Goal: Transaction & Acquisition: Purchase product/service

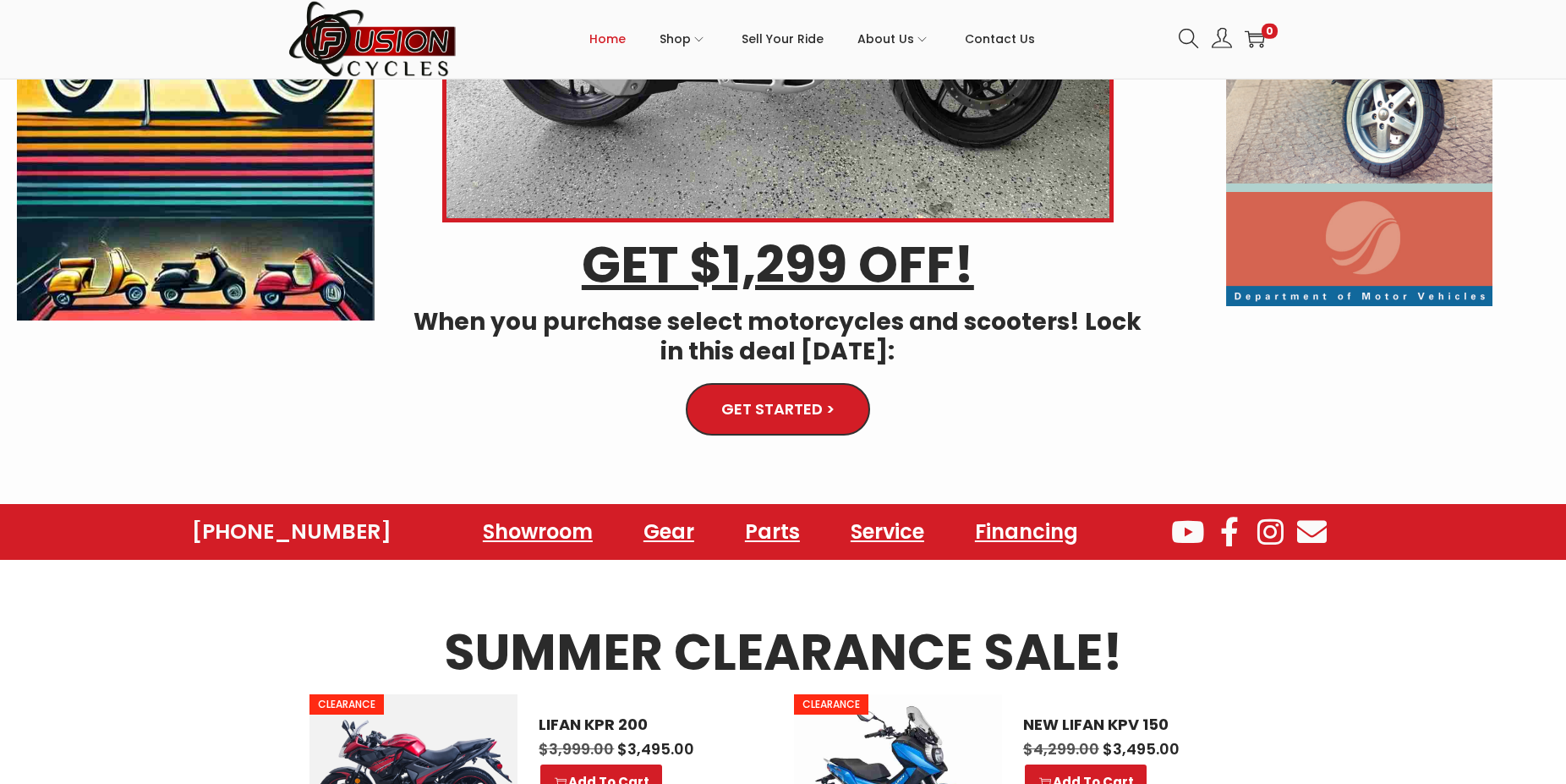
scroll to position [431, 0]
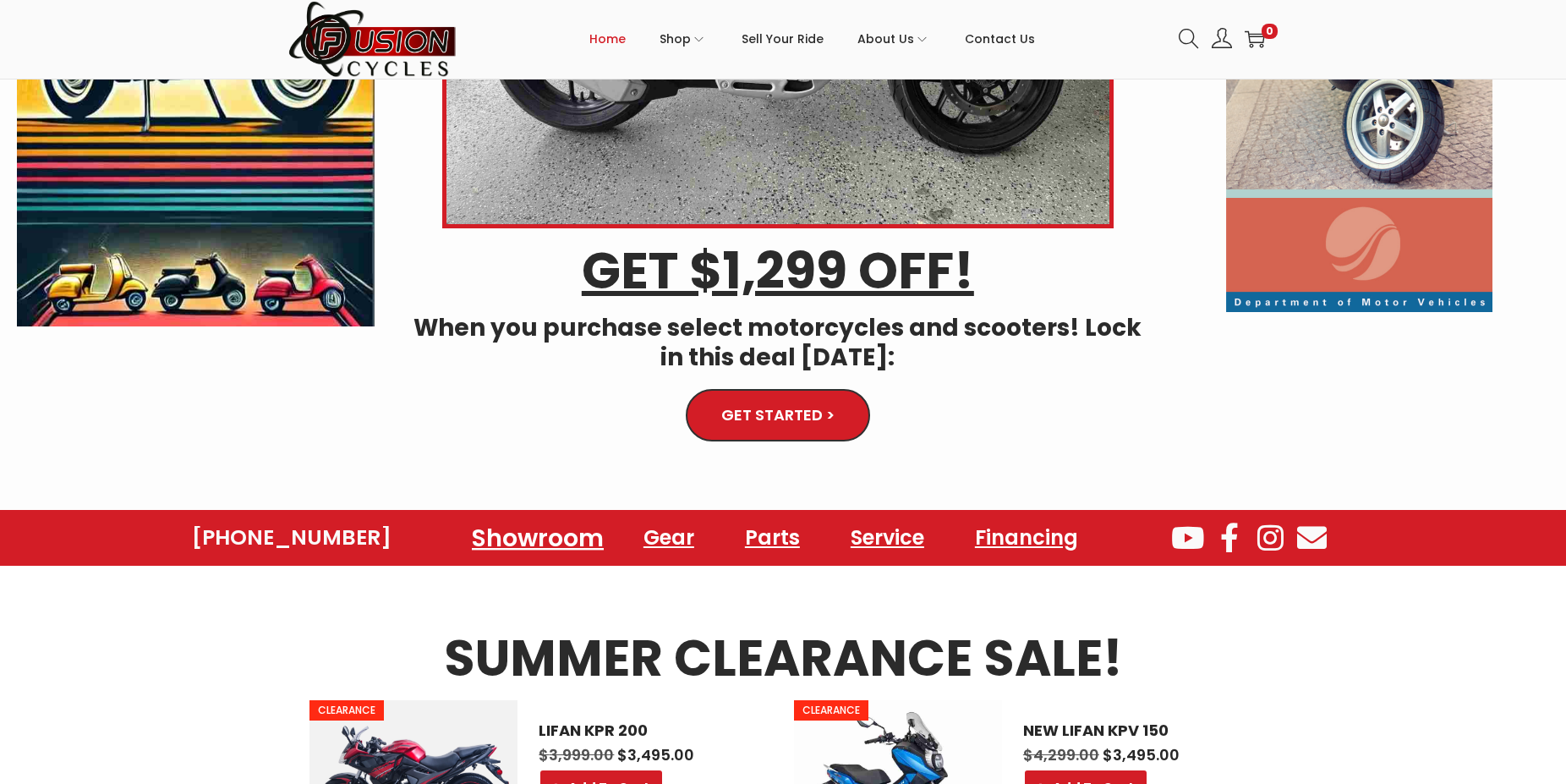
click at [547, 532] on link "Showroom" at bounding box center [538, 537] width 173 height 46
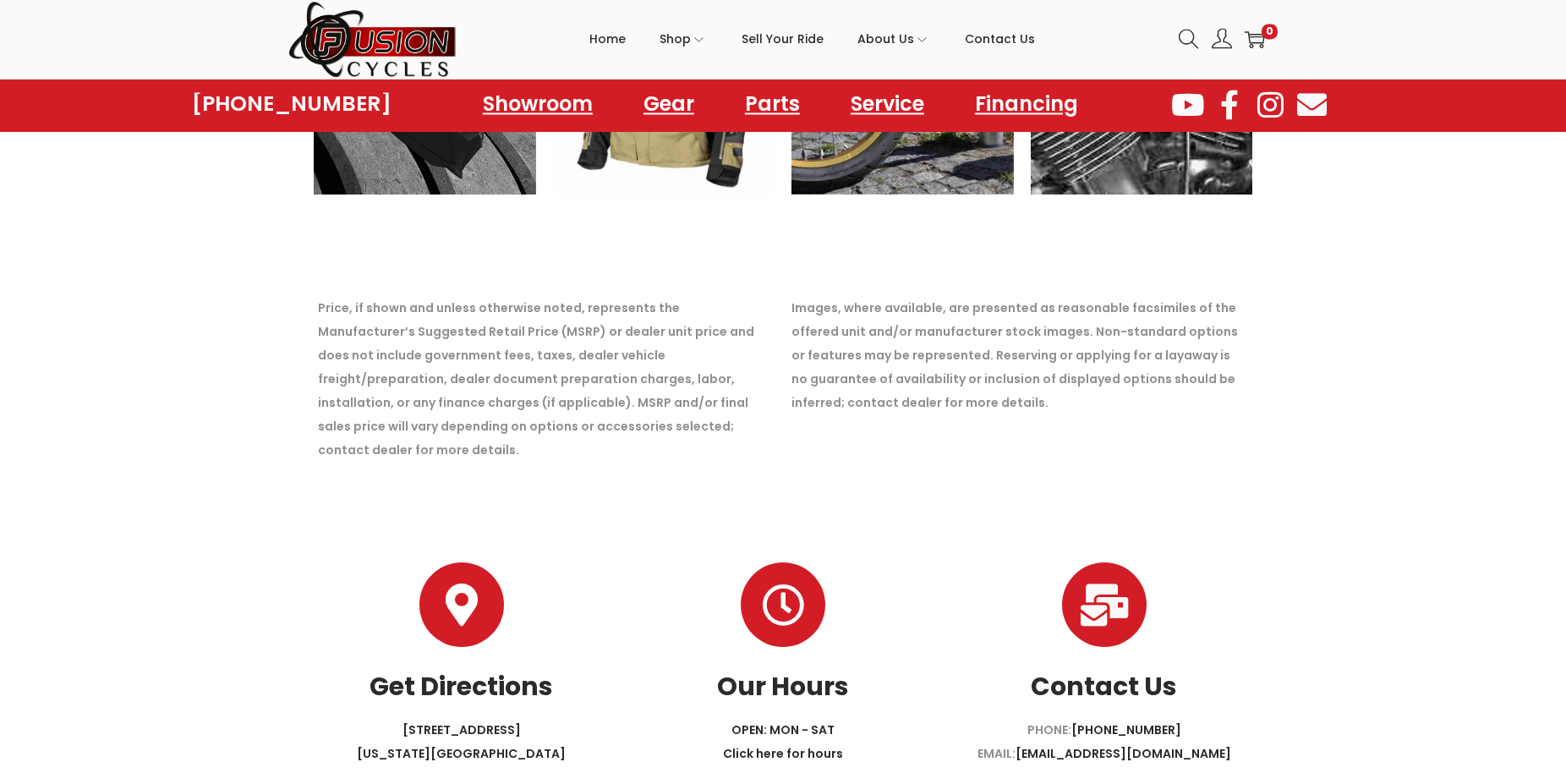
scroll to position [2743, 0]
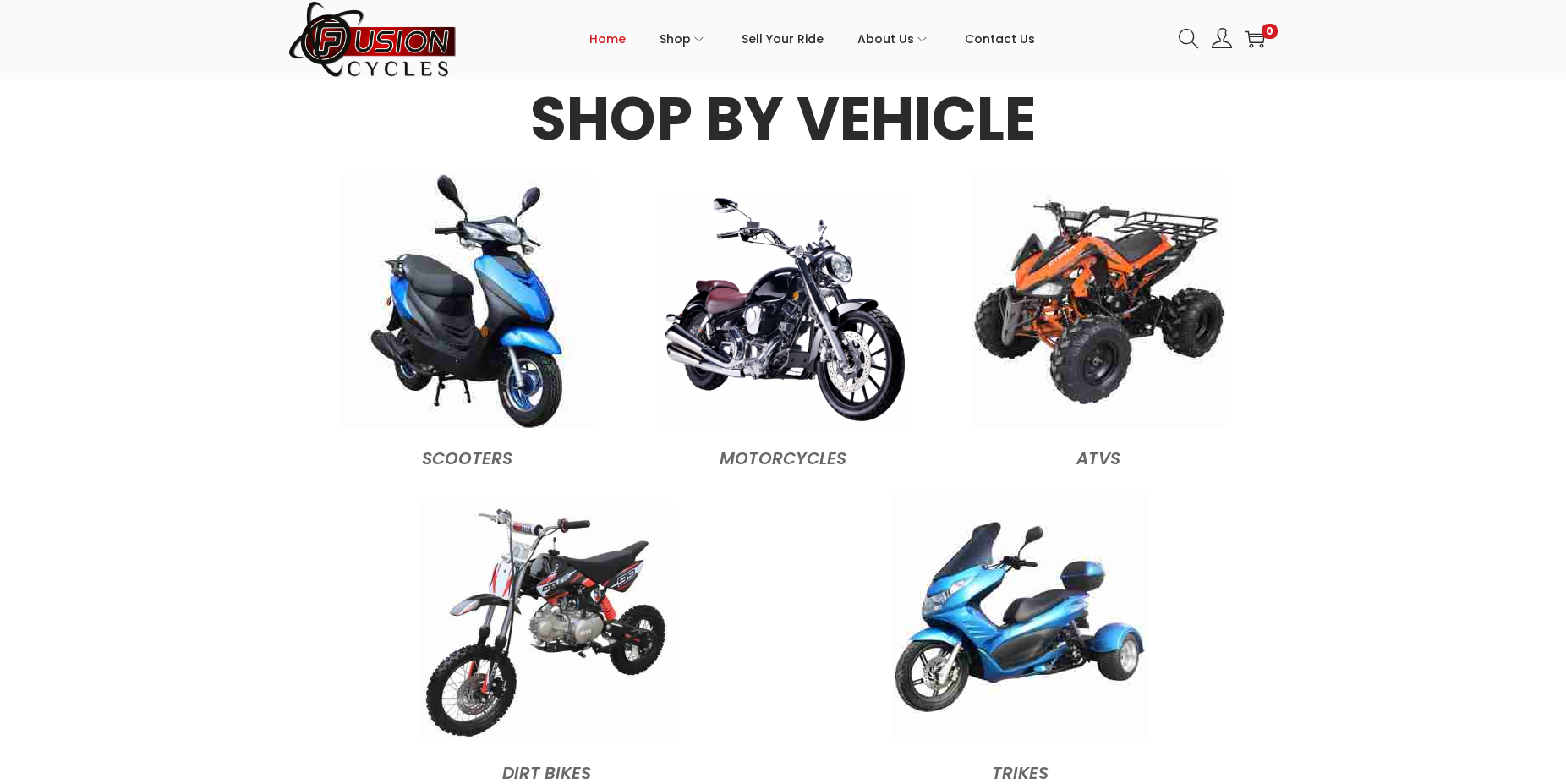
scroll to position [1681, 0]
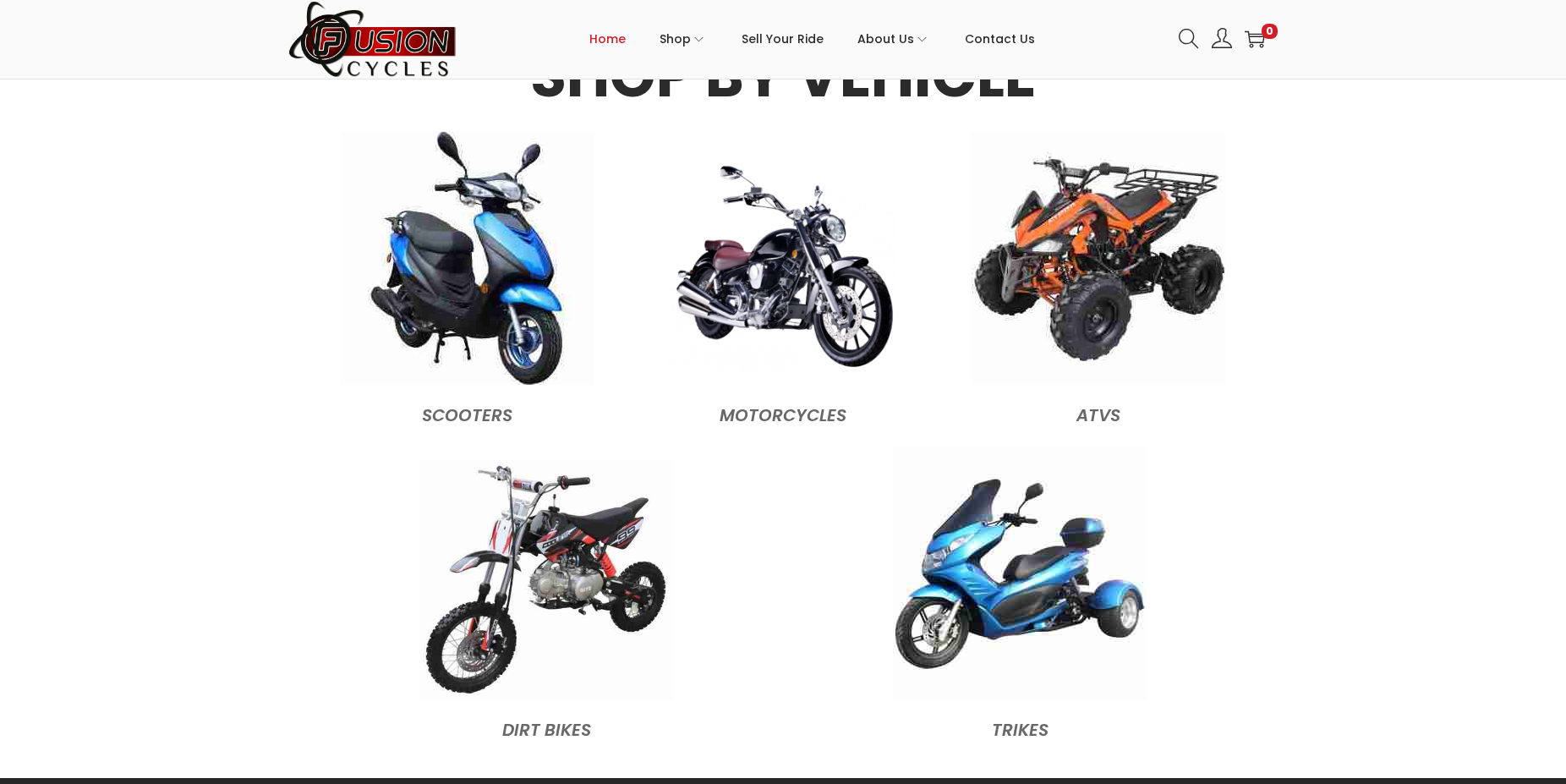
click at [861, 330] on img at bounding box center [783, 267] width 229 height 213
click at [806, 269] on img at bounding box center [783, 267] width 229 height 213
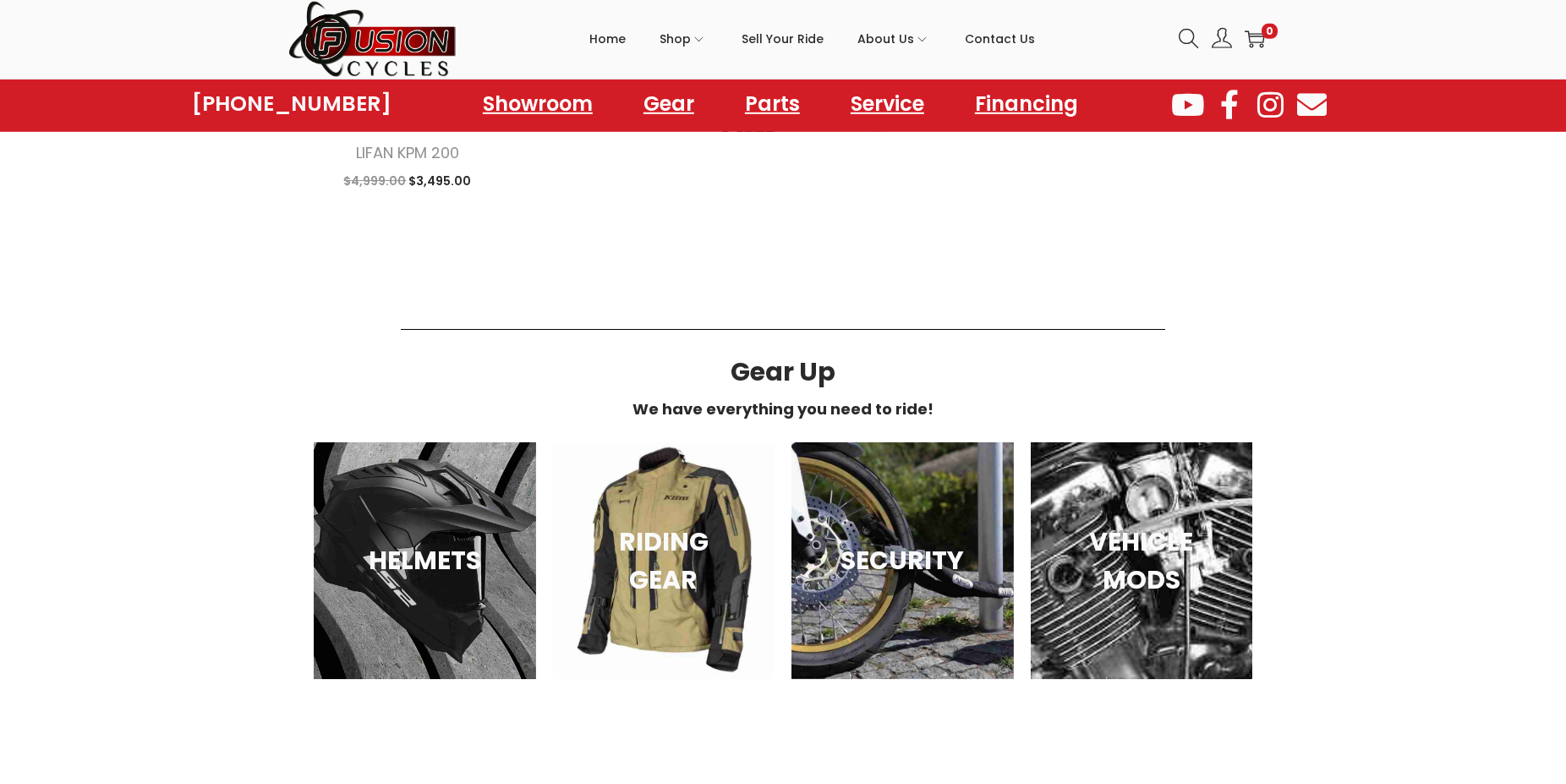
scroll to position [776, 0]
